Goal: Check status: Check status

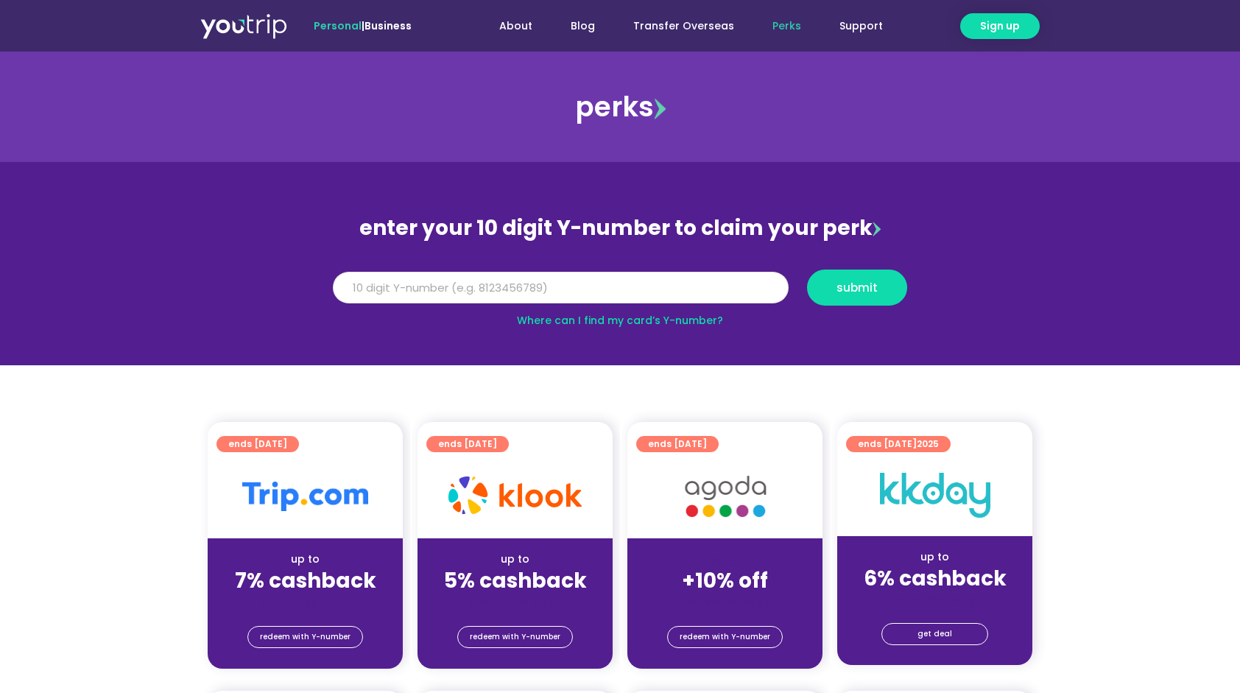
click at [508, 284] on input "Y Number" at bounding box center [561, 288] width 456 height 32
click at [850, 287] on span "submit" at bounding box center [857, 287] width 41 height 11
drag, startPoint x: 499, startPoint y: 287, endPoint x: 0, endPoint y: 305, distance: 499.8
type input "8118823790"
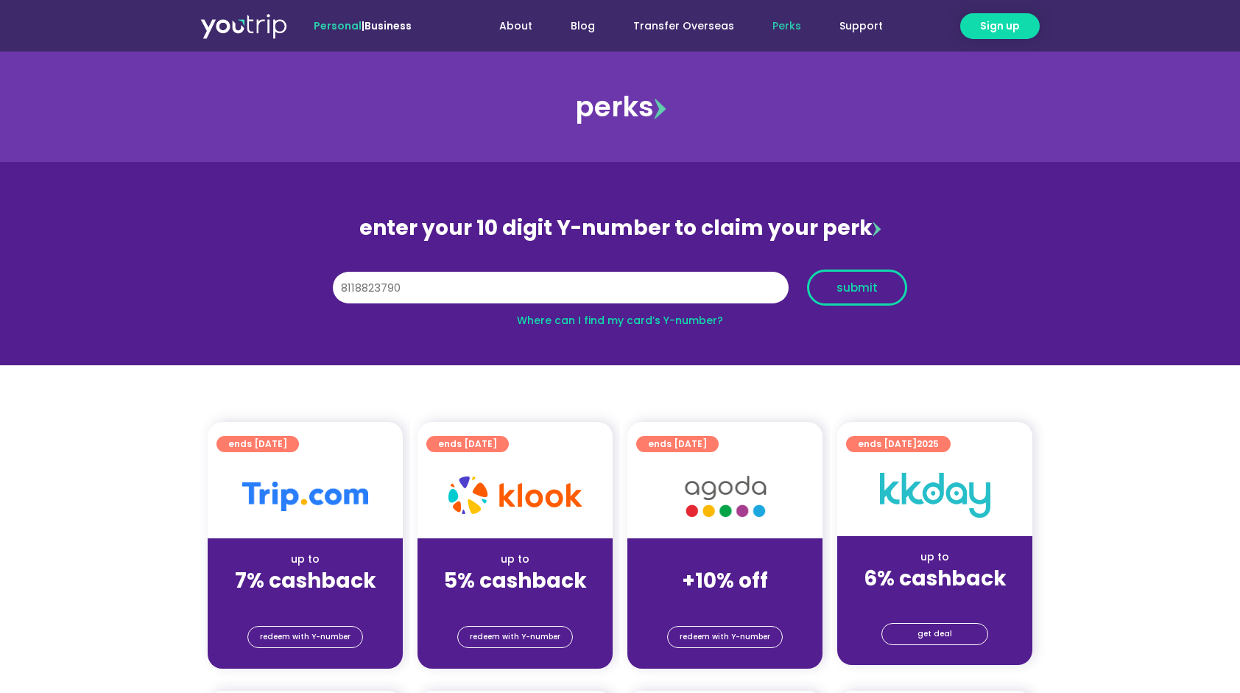
click at [893, 268] on div "Y Number 8118823790 submit" at bounding box center [620, 287] width 589 height 51
click at [877, 287] on span "submit" at bounding box center [857, 287] width 41 height 11
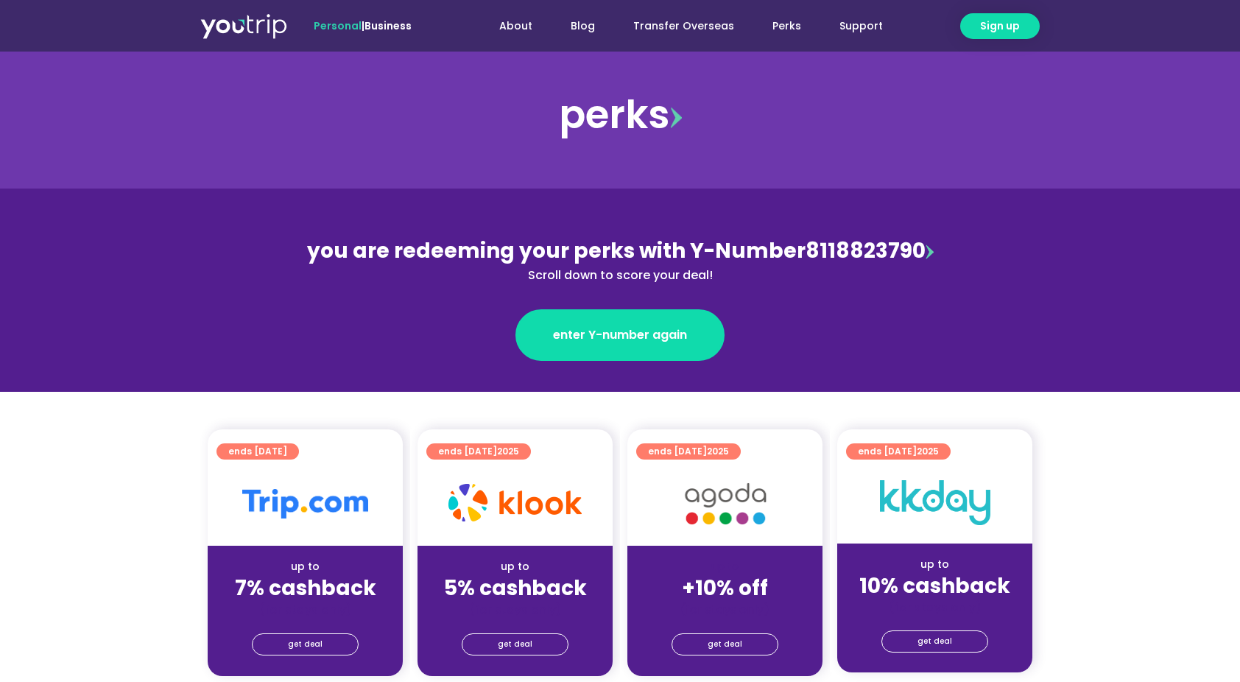
scroll to position [442, 0]
